Goal: Book appointment/travel/reservation

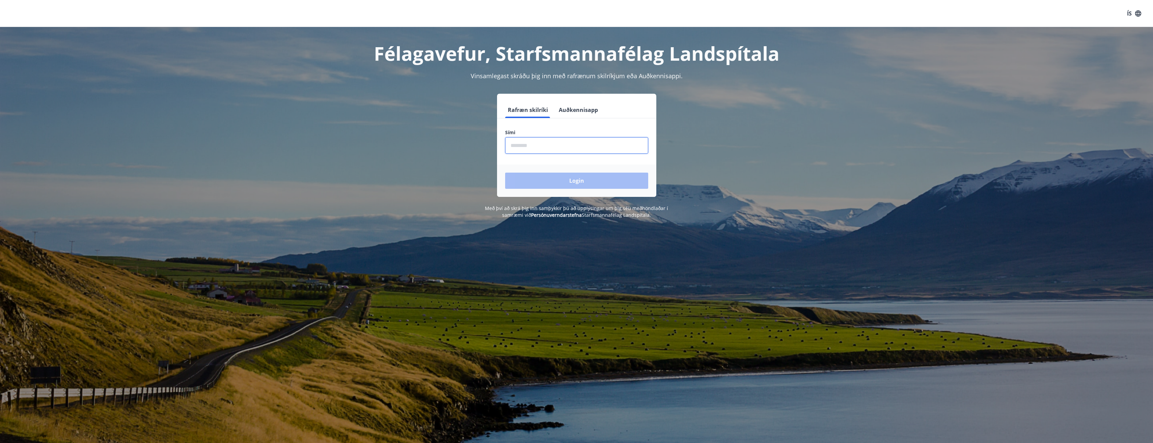
click at [528, 140] on input "phone" at bounding box center [576, 145] width 143 height 17
type input "********"
click at [505, 173] on button "Login" at bounding box center [576, 181] width 143 height 16
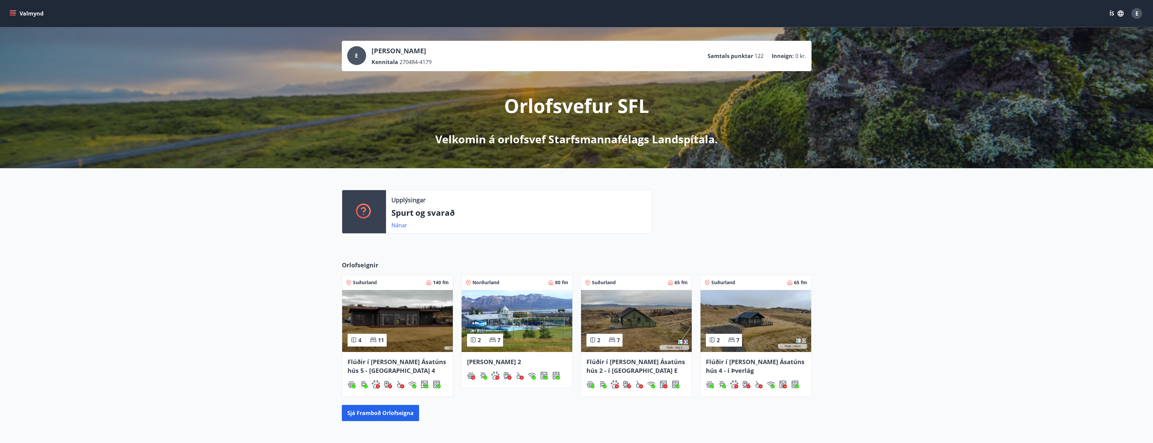
click at [12, 12] on icon "menu" at bounding box center [13, 12] width 6 height 1
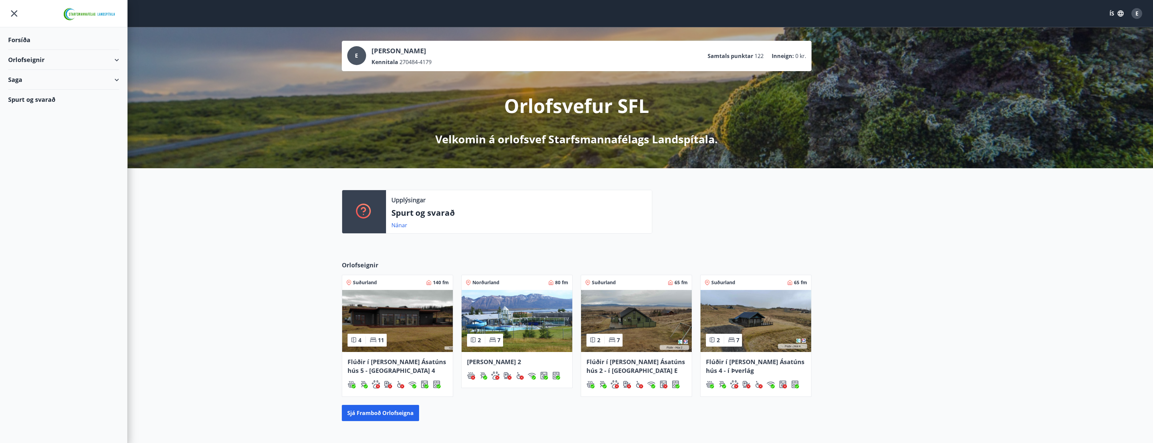
click at [118, 59] on div "Orlofseignir" at bounding box center [63, 60] width 111 height 20
click at [32, 93] on div "Bókunardagatal" at bounding box center [63, 91] width 100 height 14
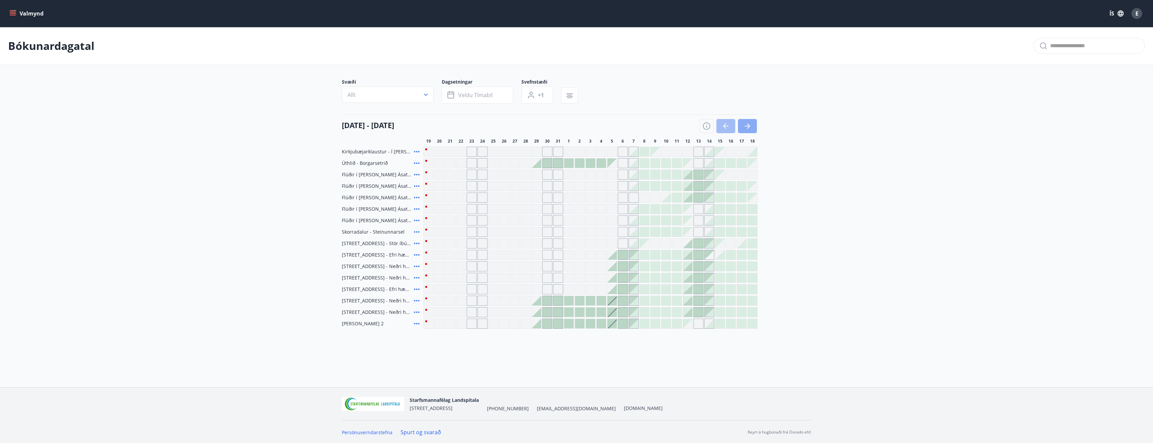
click at [752, 125] on button "button" at bounding box center [747, 126] width 19 height 14
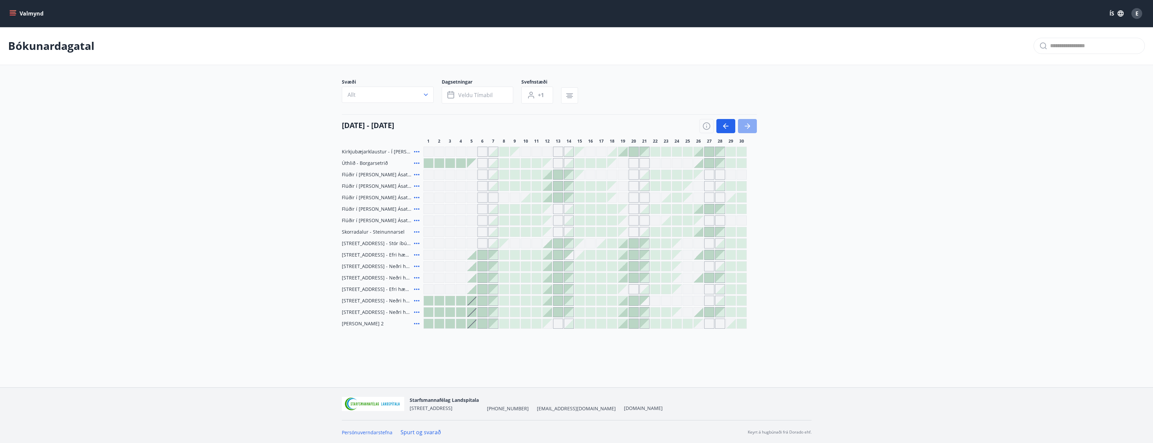
click at [751, 125] on button "button" at bounding box center [747, 126] width 19 height 14
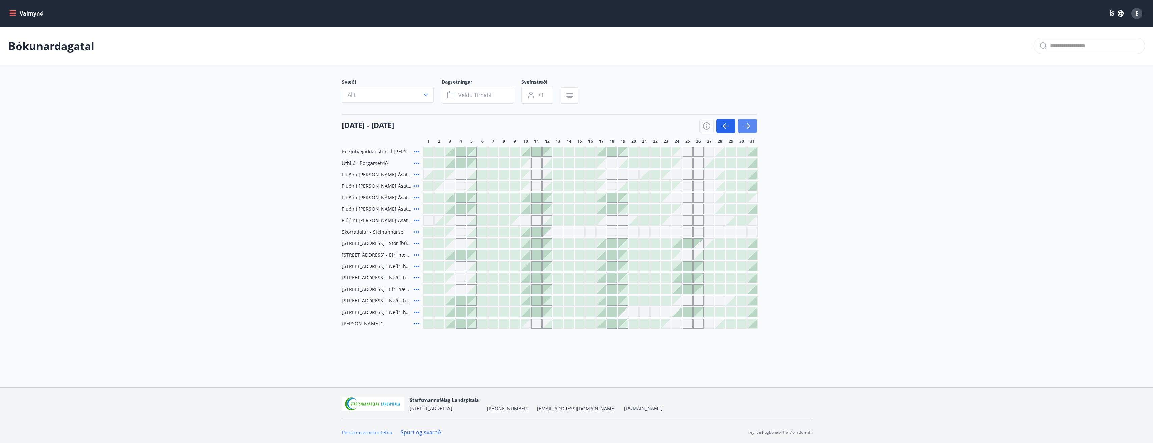
click at [751, 125] on button "button" at bounding box center [747, 126] width 19 height 14
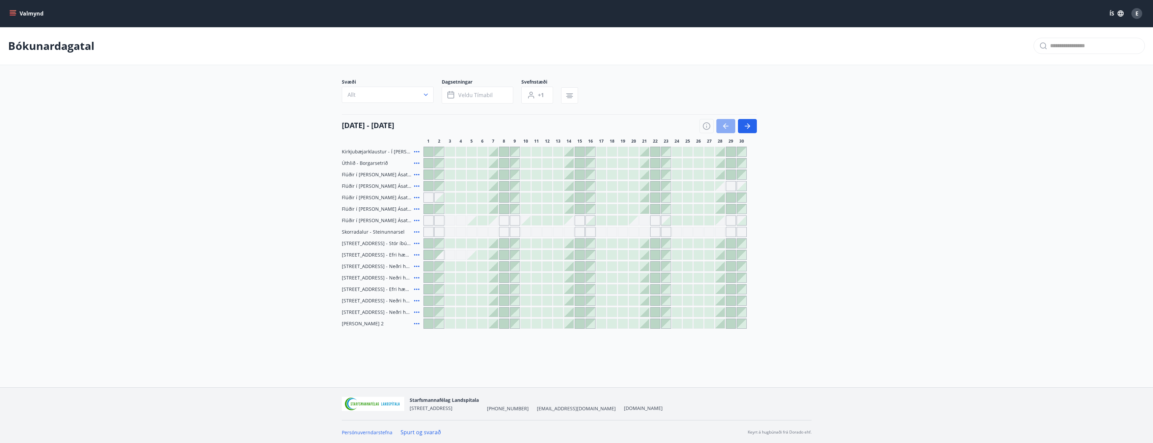
click at [724, 123] on icon "button" at bounding box center [726, 126] width 8 height 8
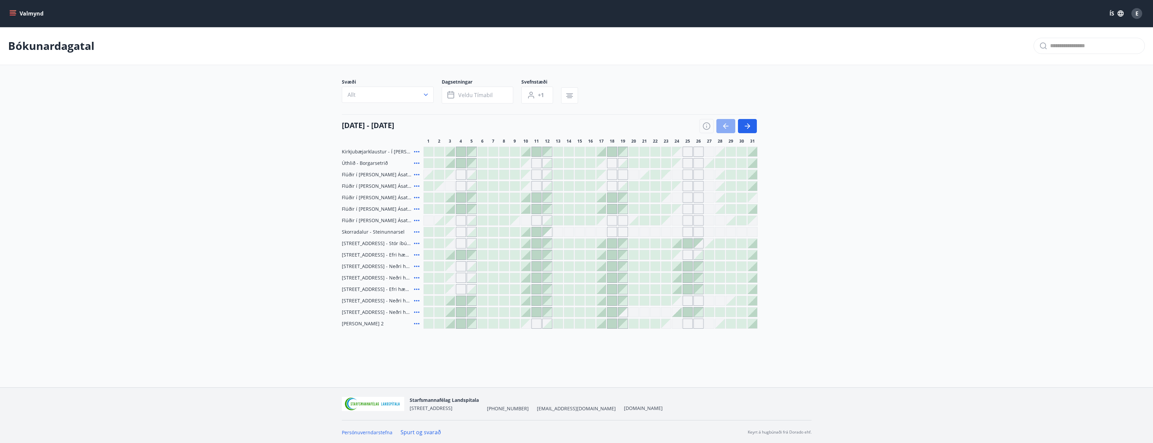
click at [724, 123] on icon "button" at bounding box center [726, 126] width 8 height 8
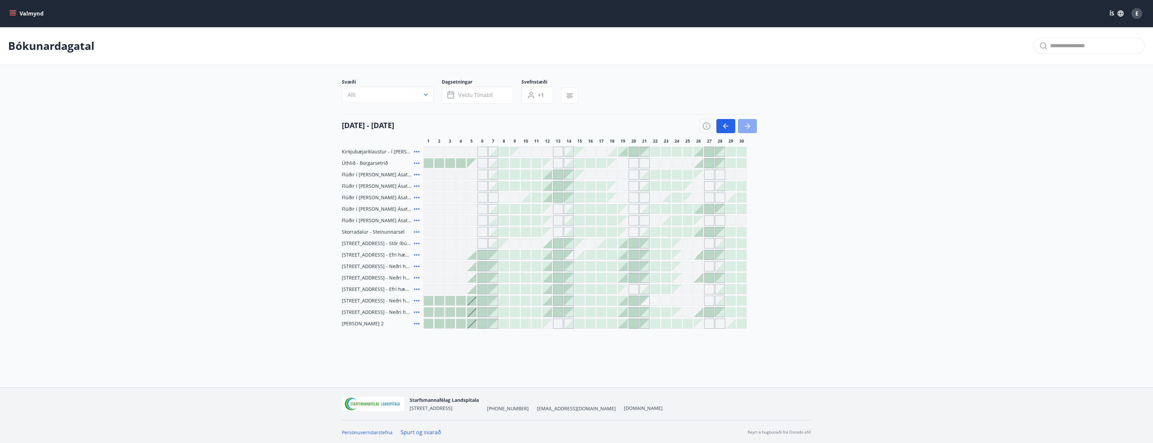
click at [749, 126] on icon "button" at bounding box center [746, 126] width 5 height 1
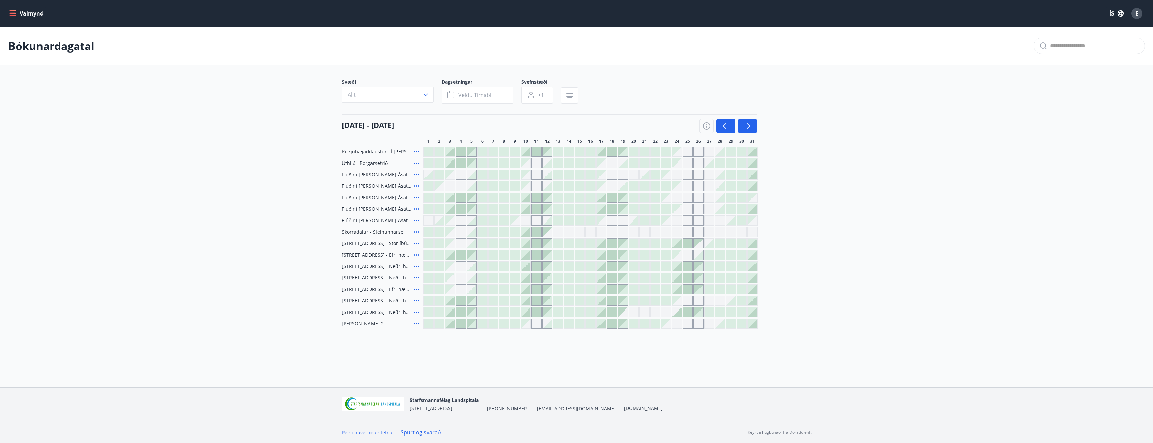
click at [417, 197] on icon at bounding box center [416, 197] width 5 height 1
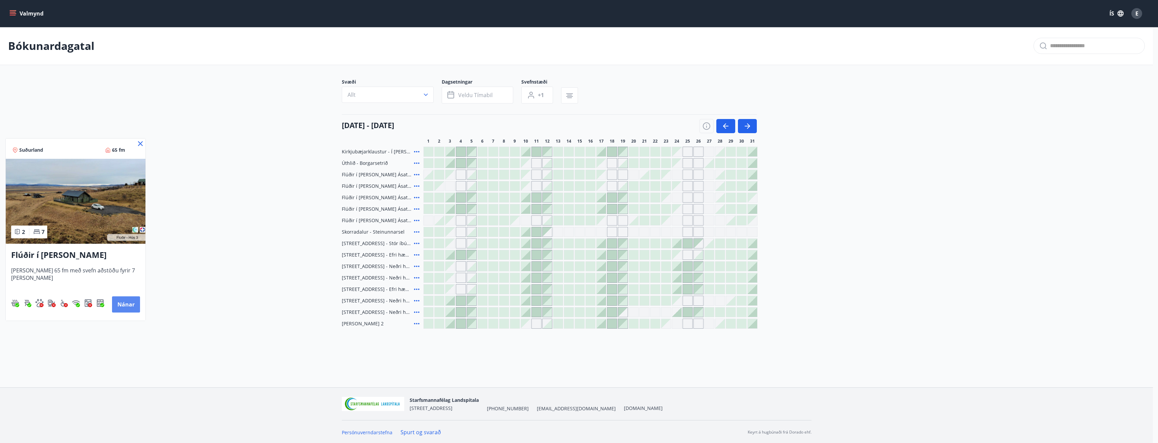
click at [127, 305] on button "Nánar" at bounding box center [126, 305] width 28 height 16
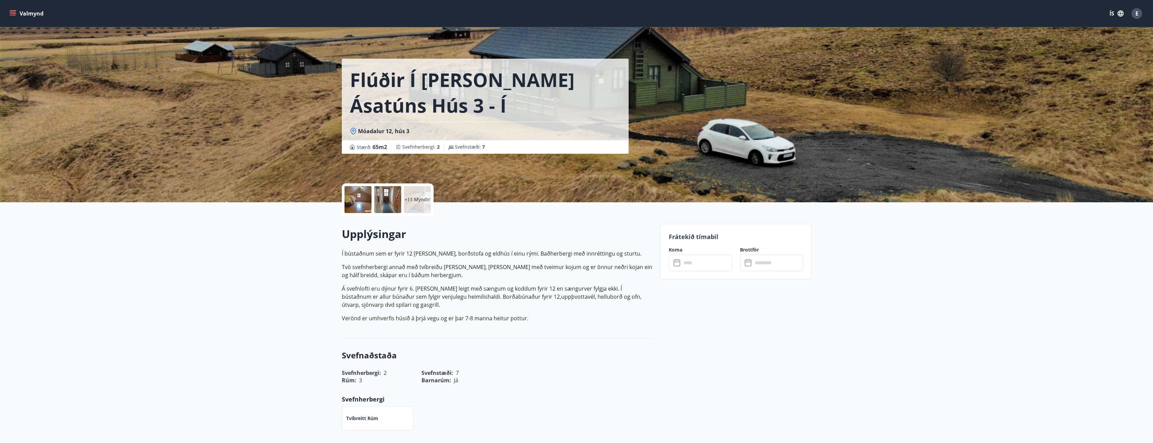
click at [419, 198] on p "+11 Myndir" at bounding box center [417, 199] width 26 height 7
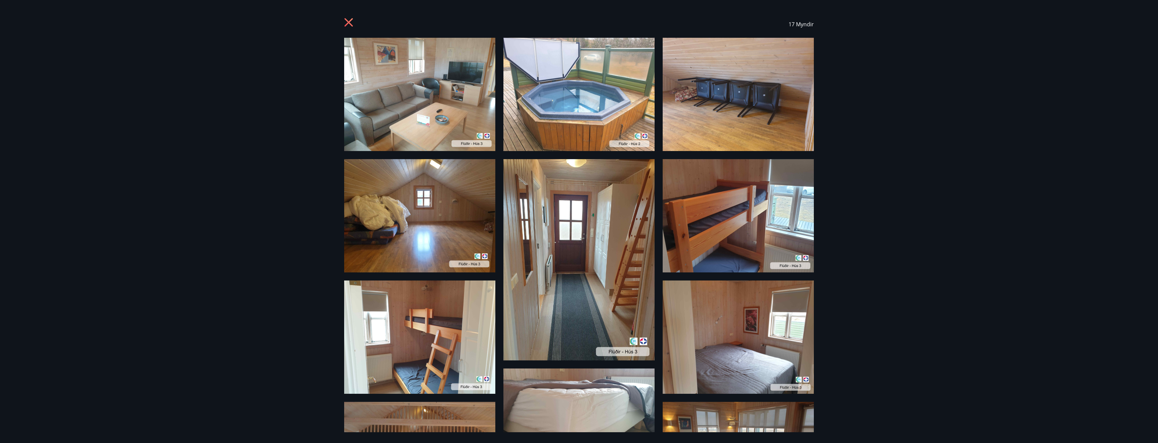
click at [350, 23] on icon at bounding box center [348, 22] width 8 height 8
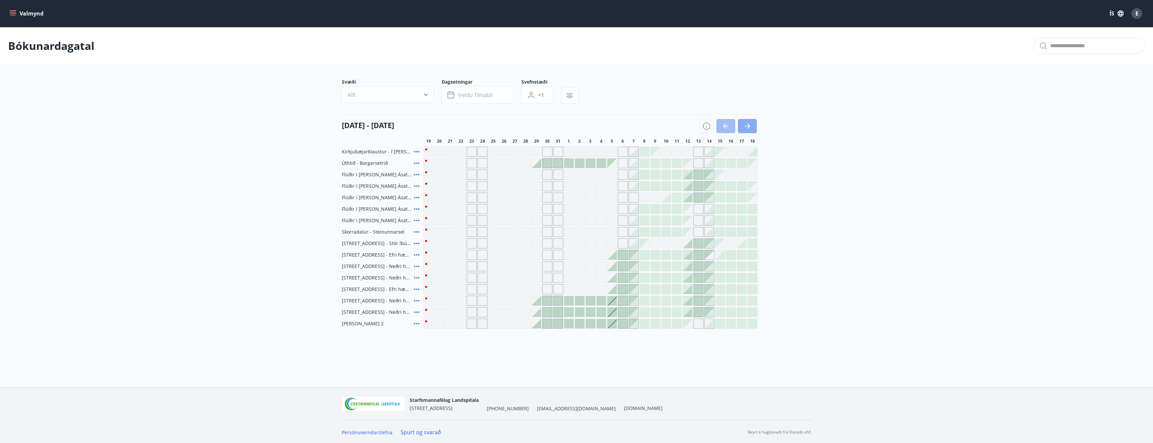
click at [750, 126] on icon "button" at bounding box center [747, 126] width 8 height 8
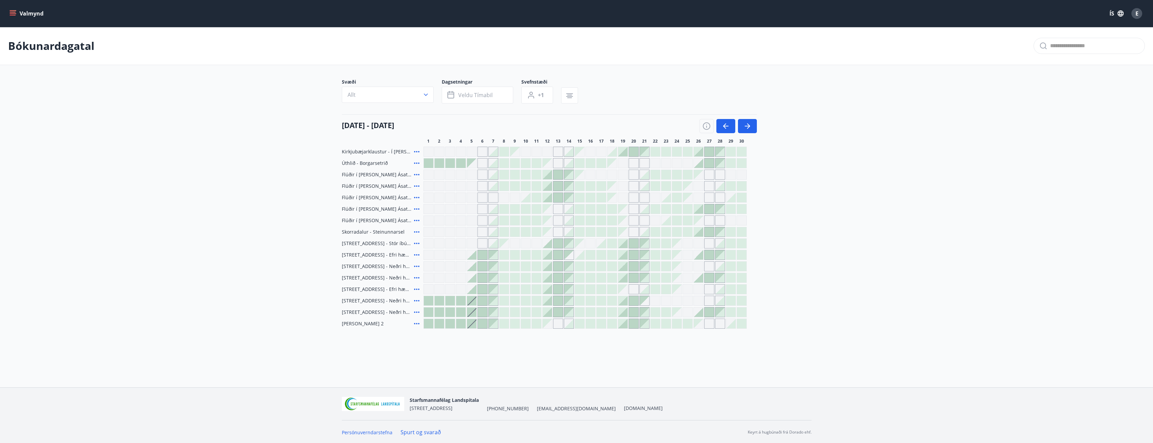
click at [415, 174] on icon at bounding box center [417, 175] width 8 height 8
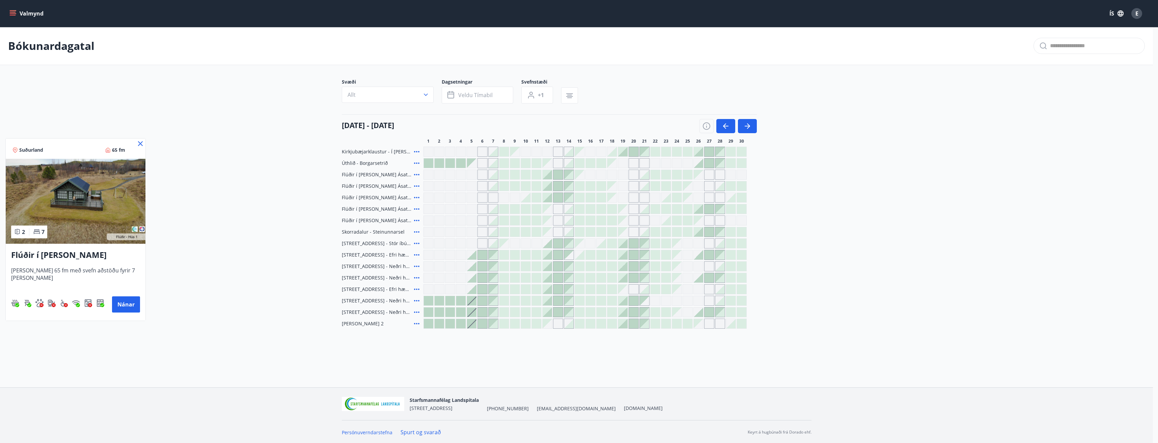
click at [140, 144] on icon at bounding box center [140, 144] width 8 height 8
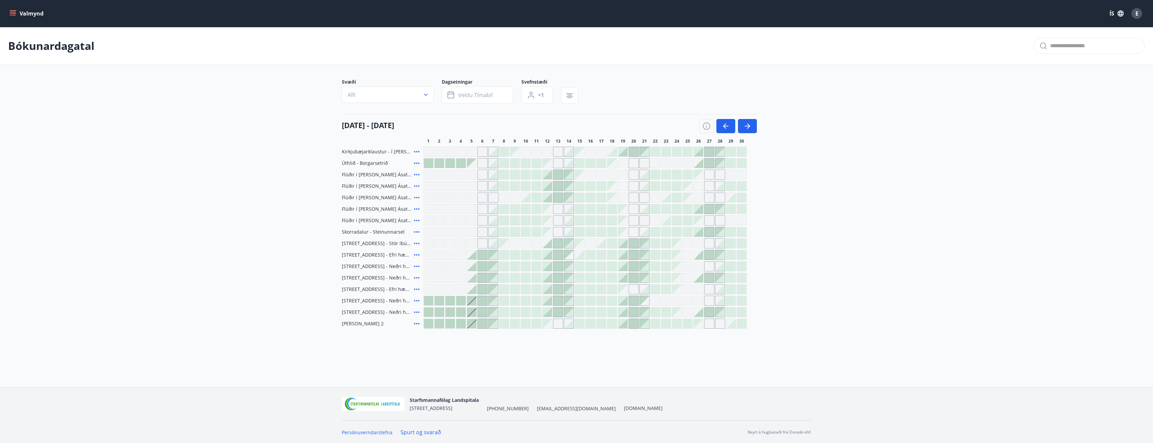
click at [416, 150] on icon at bounding box center [417, 152] width 8 height 8
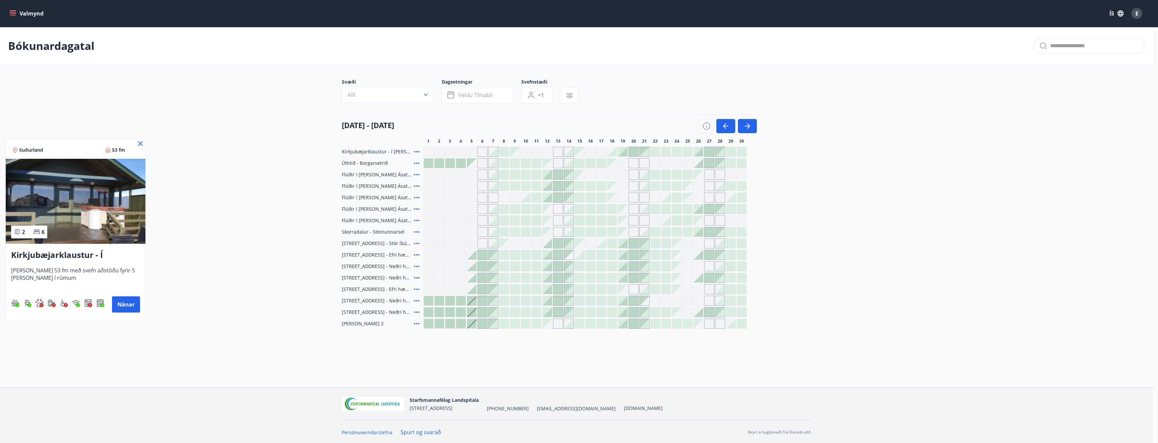
click at [143, 142] on icon at bounding box center [140, 144] width 8 height 8
